Goal: Find specific page/section: Find specific page/section

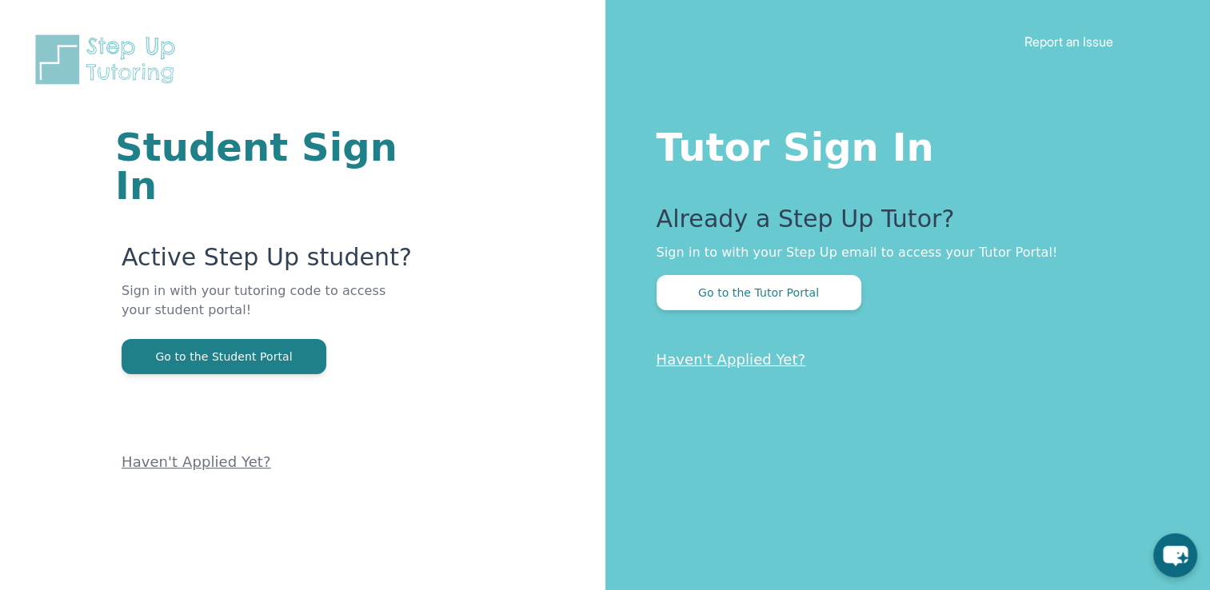
click at [841, 153] on h1 "Tutor Sign In" at bounding box center [902, 144] width 490 height 45
click at [742, 293] on button "Go to the Tutor Portal" at bounding box center [759, 292] width 205 height 35
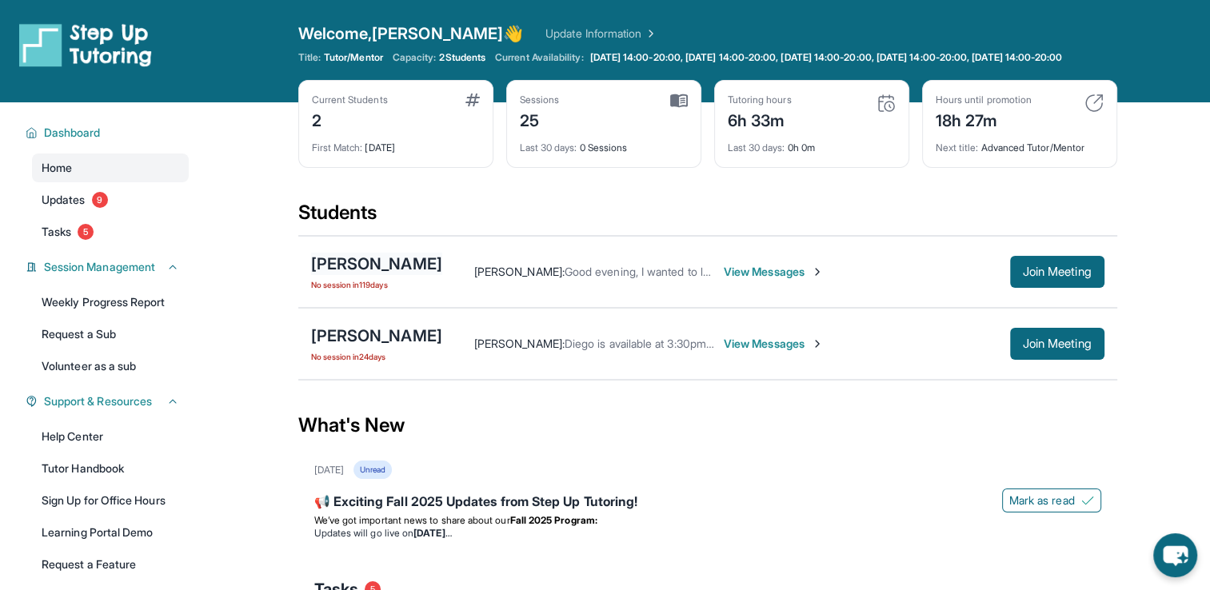
click at [379, 270] on div "[PERSON_NAME]" at bounding box center [376, 264] width 131 height 22
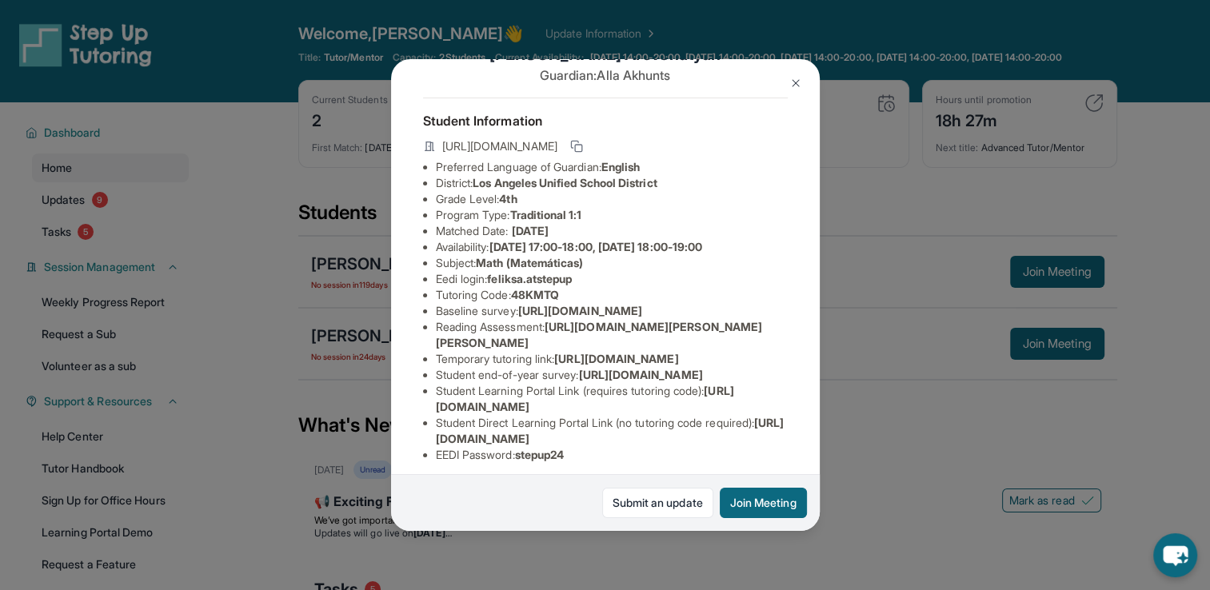
scroll to position [122, 0]
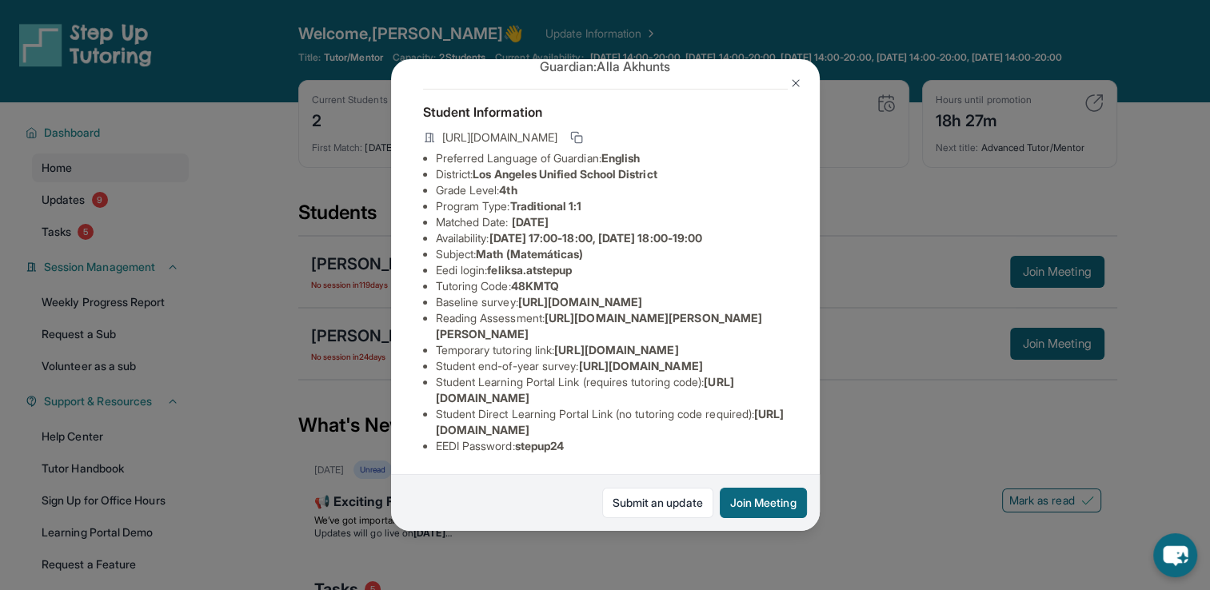
drag, startPoint x: 595, startPoint y: 397, endPoint x: 432, endPoint y: 382, distance: 163.8
click at [432, 382] on ul "Preferred Language of Guardian: English District: [GEOGRAPHIC_DATA] Unified Sch…" at bounding box center [605, 302] width 365 height 304
copy span "[URL][DOMAIN_NAME]"
